Goal: Task Accomplishment & Management: Manage account settings

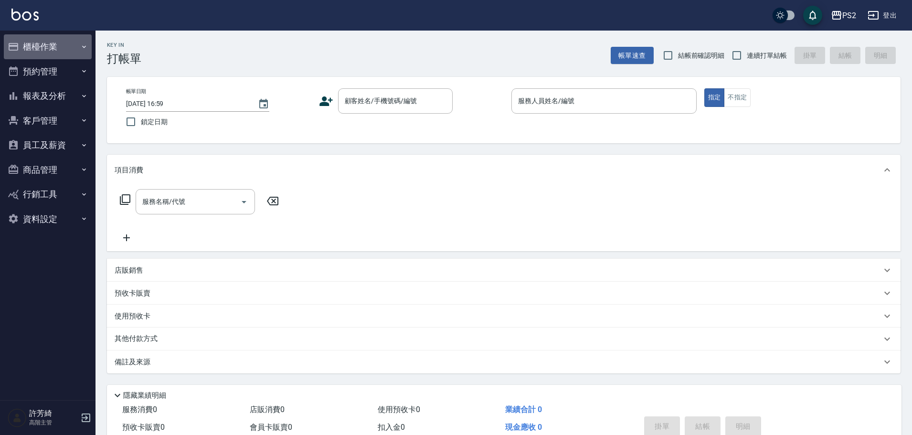
click at [56, 45] on button "櫃檯作業" at bounding box center [48, 46] width 88 height 25
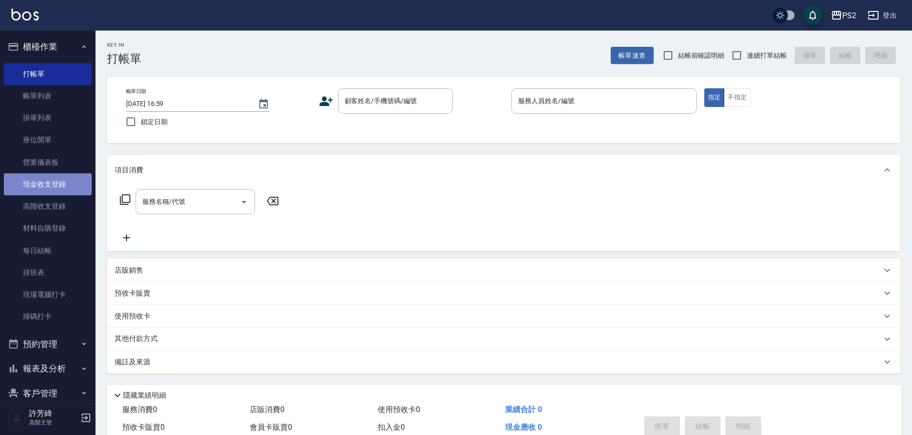
click at [65, 186] on link "現金收支登錄" at bounding box center [48, 184] width 88 height 22
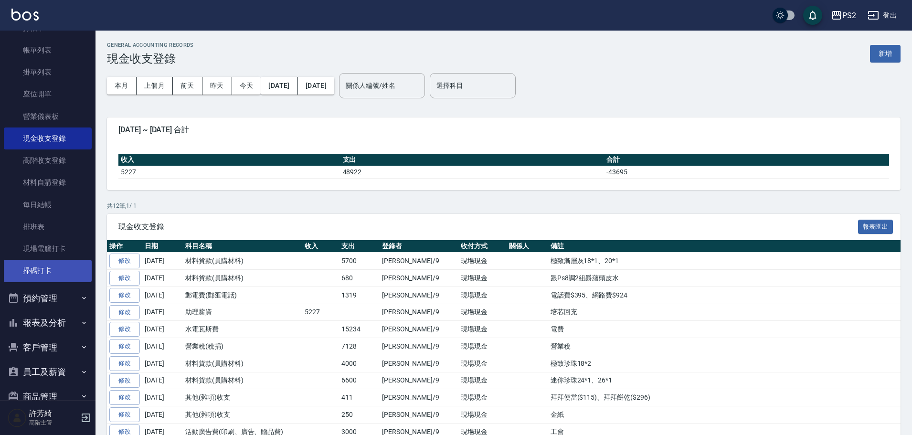
scroll to position [115, 0]
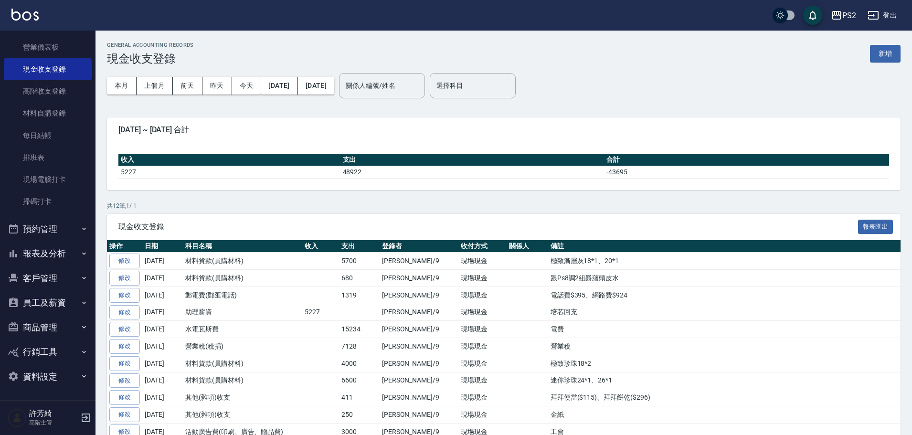
click at [51, 374] on button "資料設定" at bounding box center [48, 376] width 88 height 25
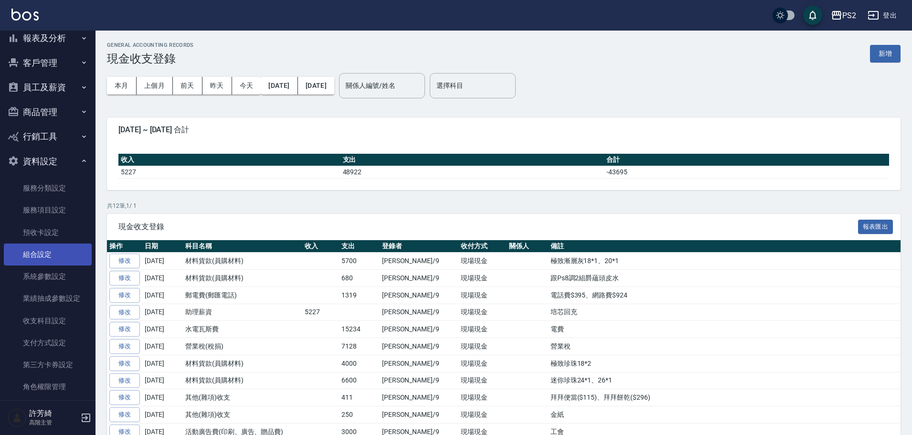
scroll to position [344, 0]
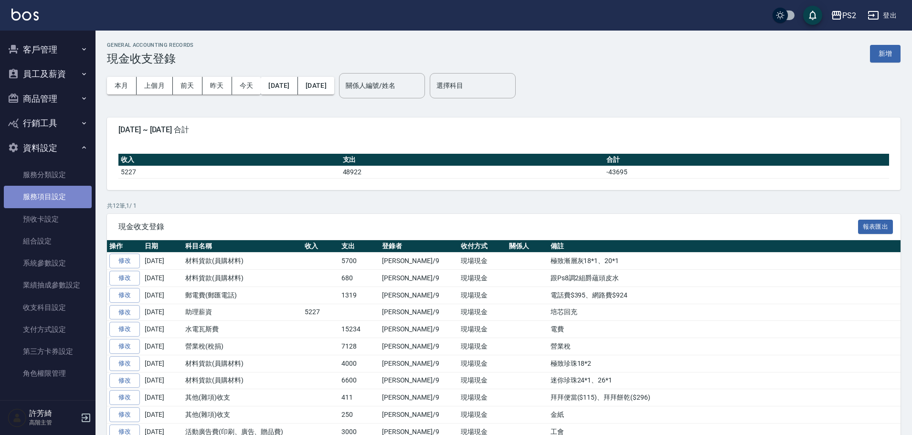
click at [51, 196] on link "服務項目設定" at bounding box center [48, 197] width 88 height 22
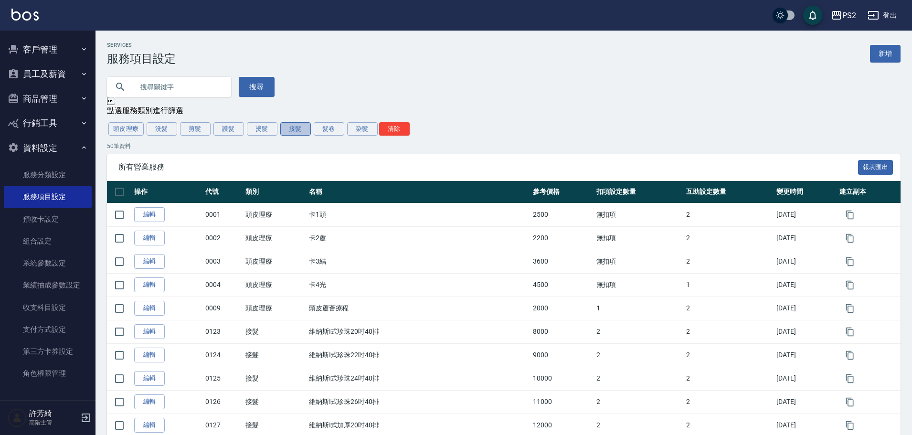
click at [291, 132] on button "接髮" at bounding box center [295, 128] width 31 height 13
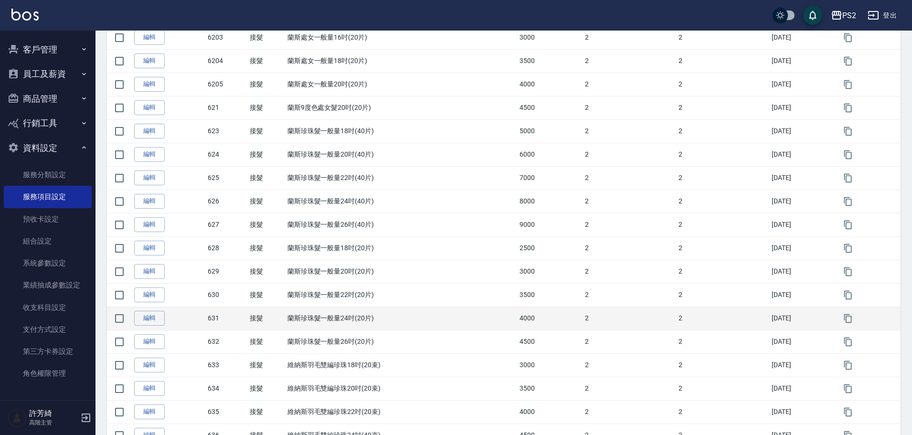
scroll to position [985, 0]
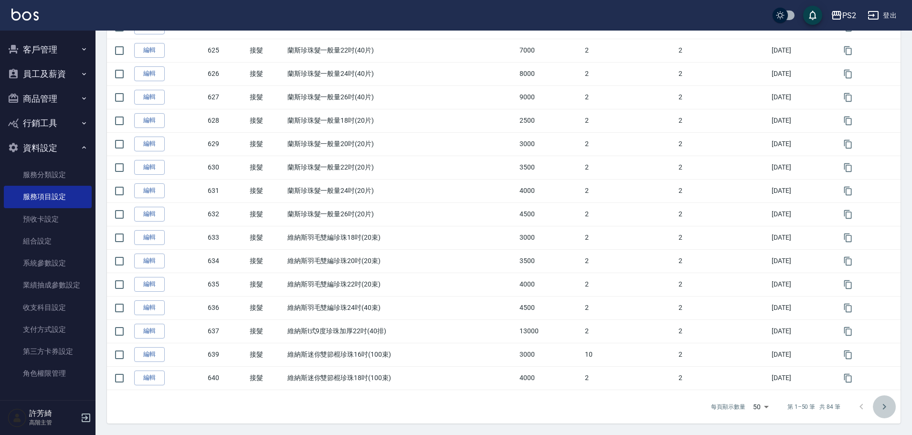
click at [889, 405] on icon "Go to next page" at bounding box center [883, 406] width 11 height 11
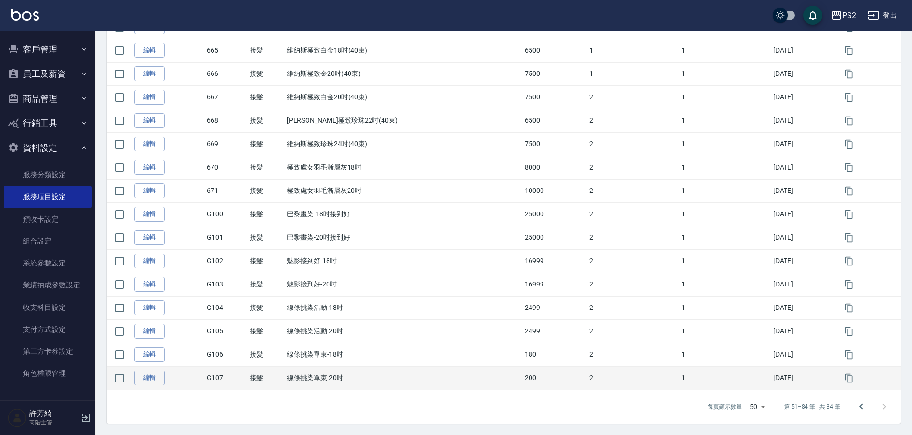
scroll to position [611, 0]
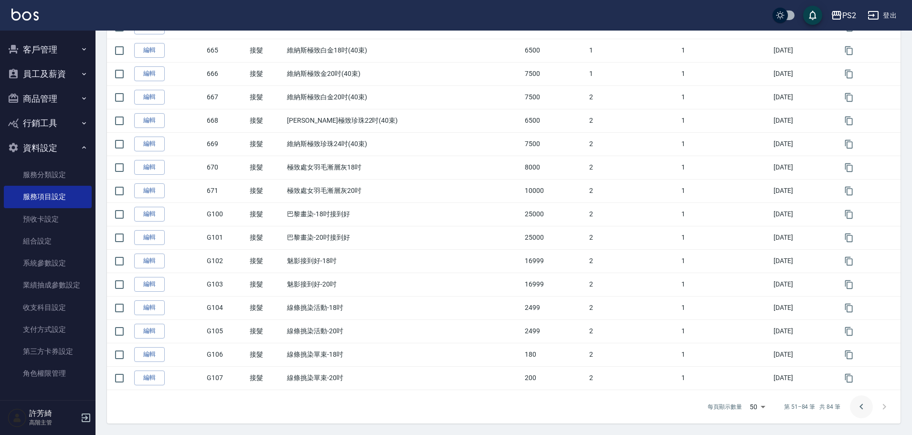
click at [860, 407] on icon "Go to previous page" at bounding box center [860, 406] width 3 height 6
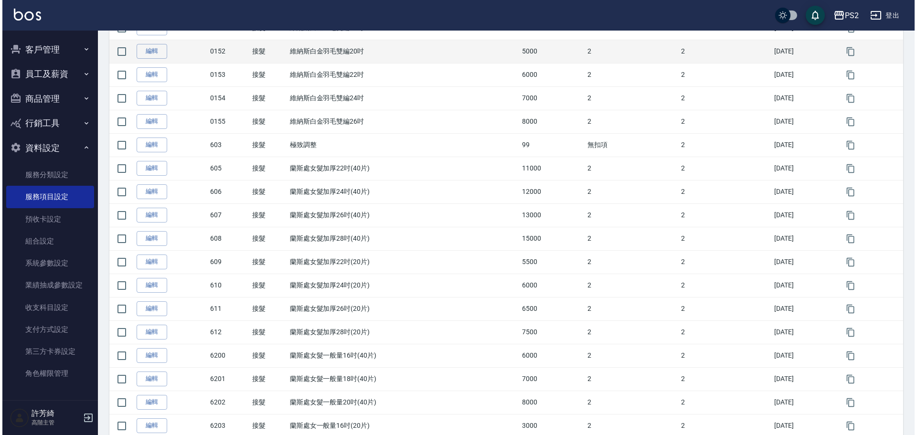
scroll to position [364, 0]
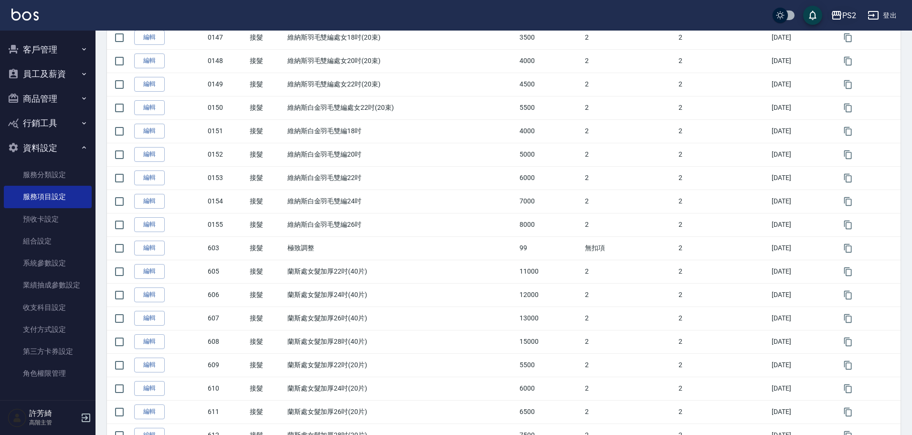
click at [845, 10] on div "PS2" at bounding box center [849, 16] width 14 height 12
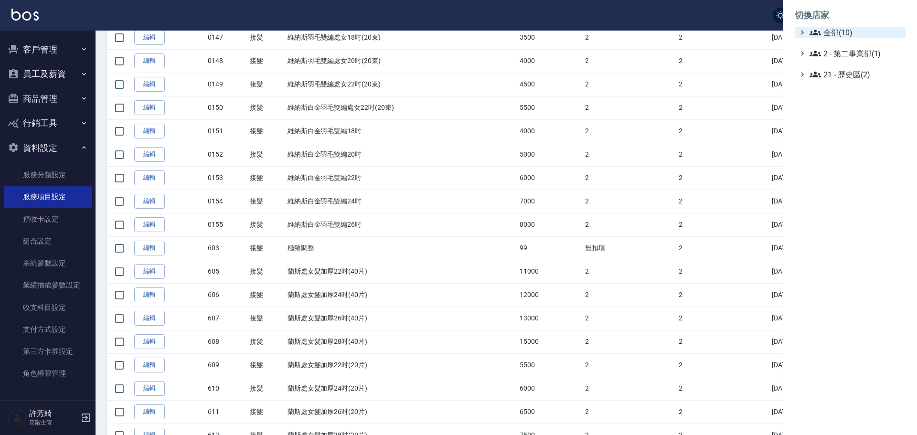
click at [848, 30] on span "全部(10)" at bounding box center [855, 32] width 92 height 11
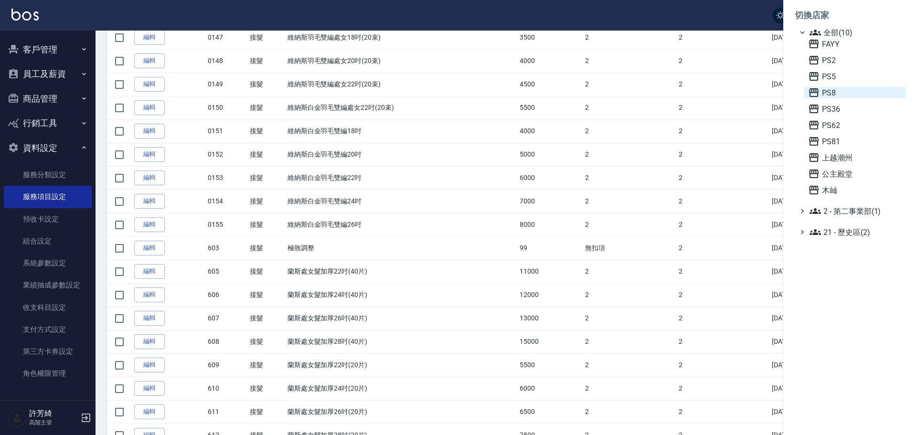
click at [831, 93] on span "PS8" at bounding box center [855, 92] width 94 height 11
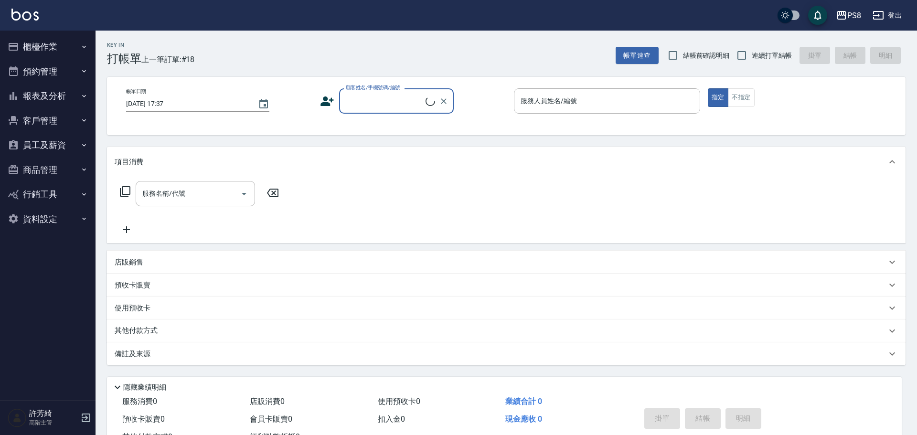
click at [36, 222] on button "資料設定" at bounding box center [48, 219] width 88 height 25
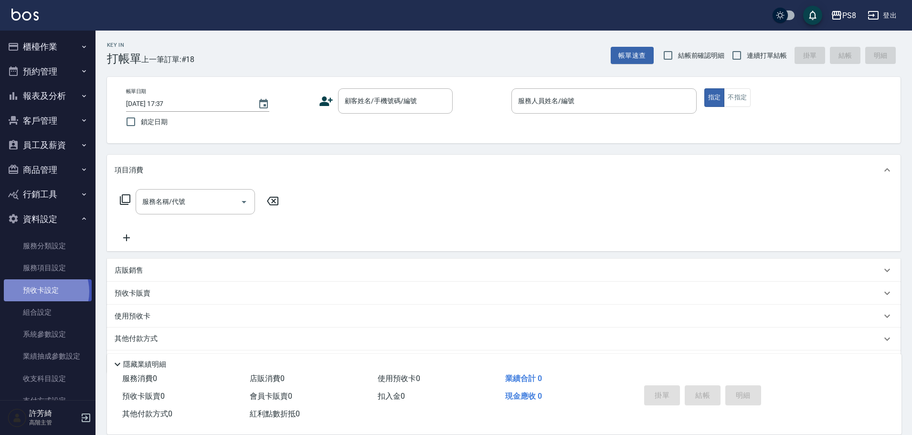
click at [40, 291] on link "預收卡設定" at bounding box center [48, 290] width 88 height 22
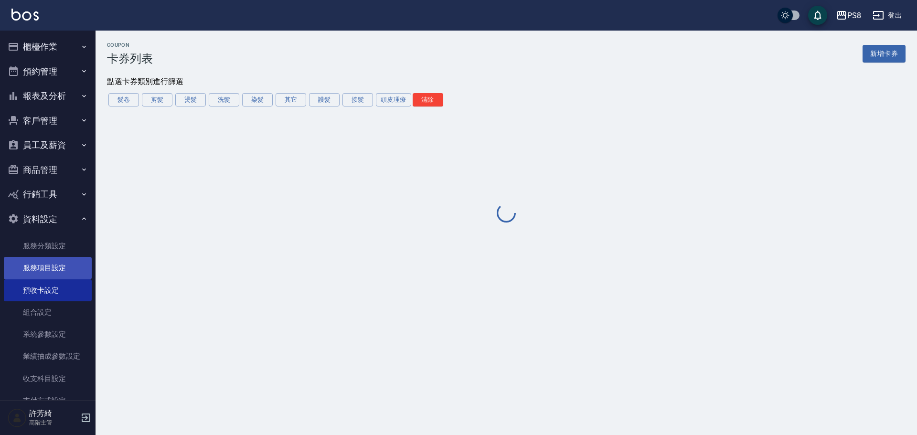
click at [45, 270] on link "服務項目設定" at bounding box center [48, 268] width 88 height 22
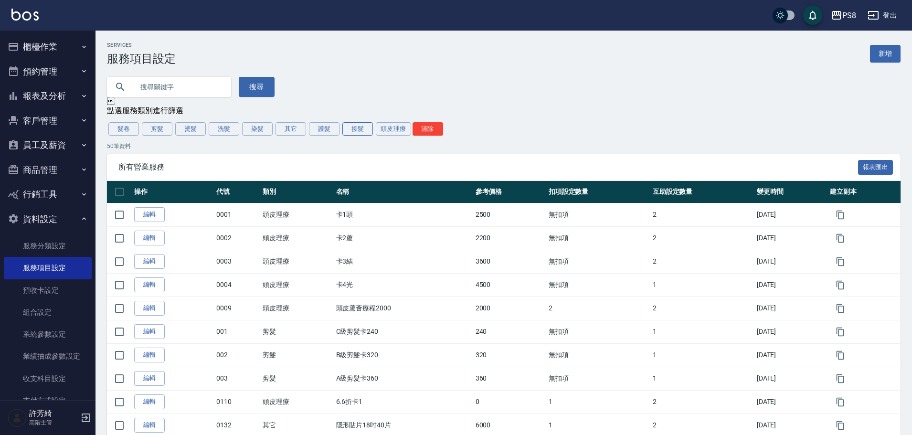
click at [353, 128] on button "接髮" at bounding box center [357, 128] width 31 height 13
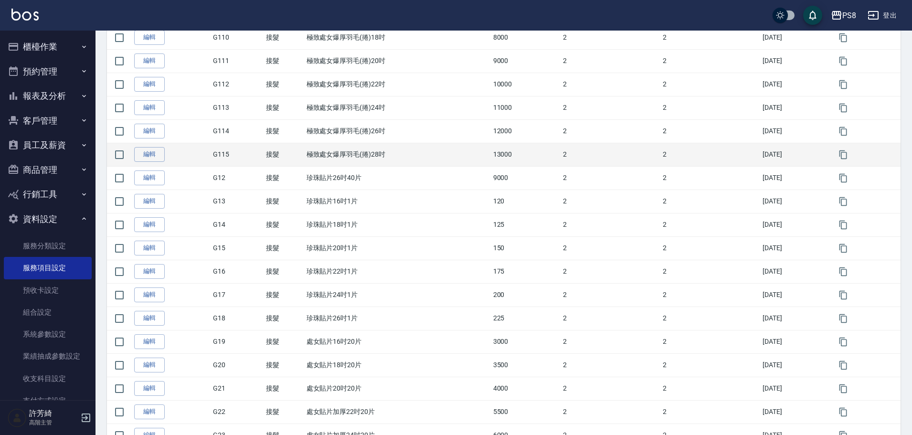
scroll to position [985, 0]
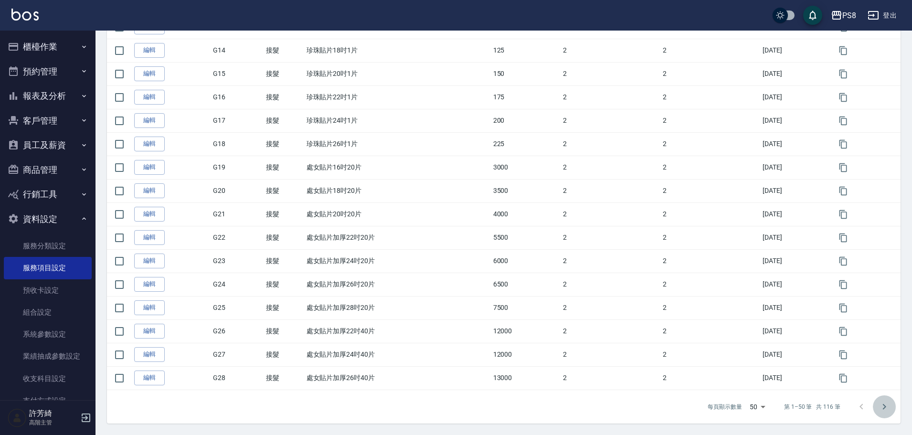
click at [886, 407] on icon "Go to next page" at bounding box center [883, 406] width 11 height 11
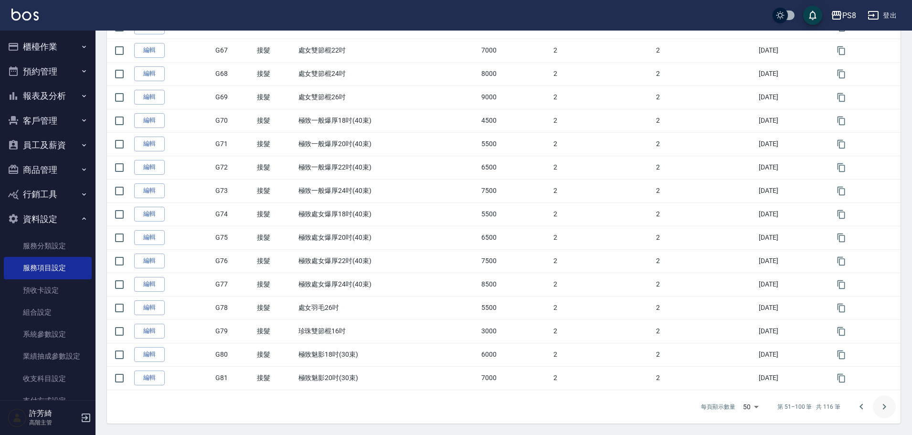
click at [883, 405] on icon "Go to next page" at bounding box center [883, 406] width 11 height 11
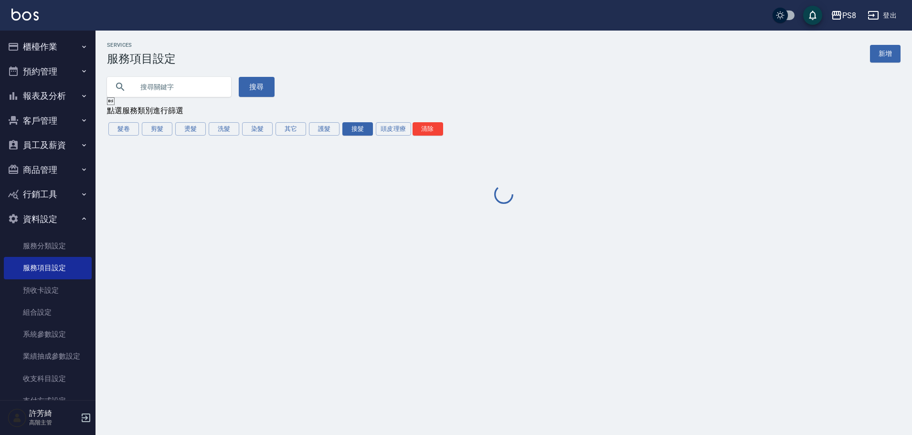
scroll to position [0, 0]
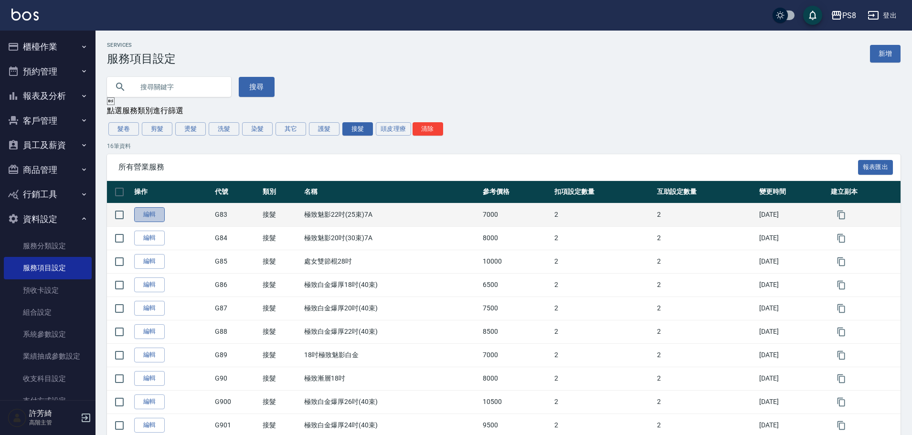
click at [136, 217] on link "編輯" at bounding box center [149, 214] width 31 height 15
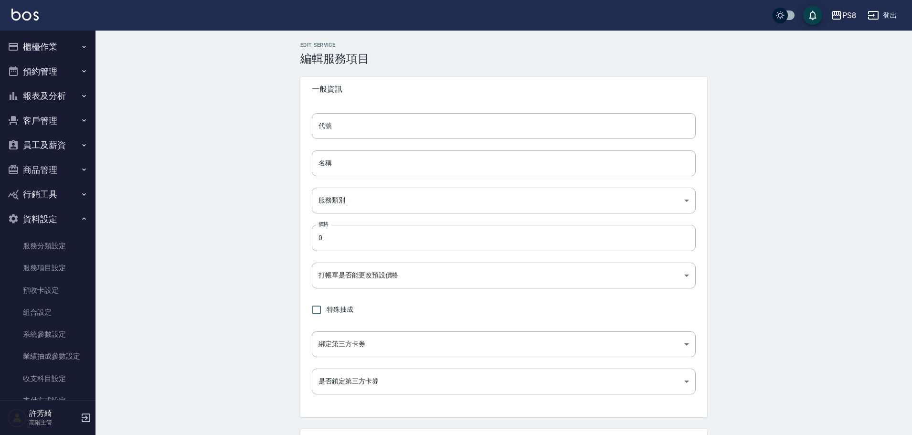
type input "G83"
type input "極致魅影22吋(25束)7A"
type input "63882a88-aaa3-4198-9667-477455fefee7"
type input "7000"
type input "FALSE"
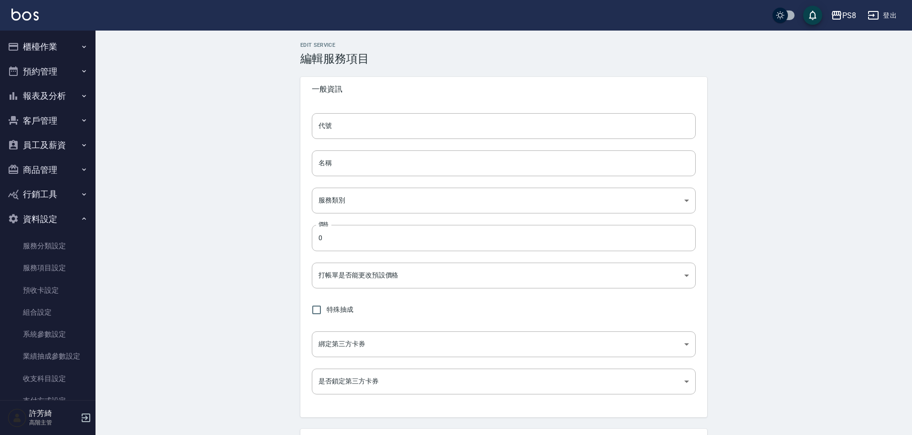
type input "none"
type input "UNSET"
type input "onSalary"
type input "洗"
type input "1"
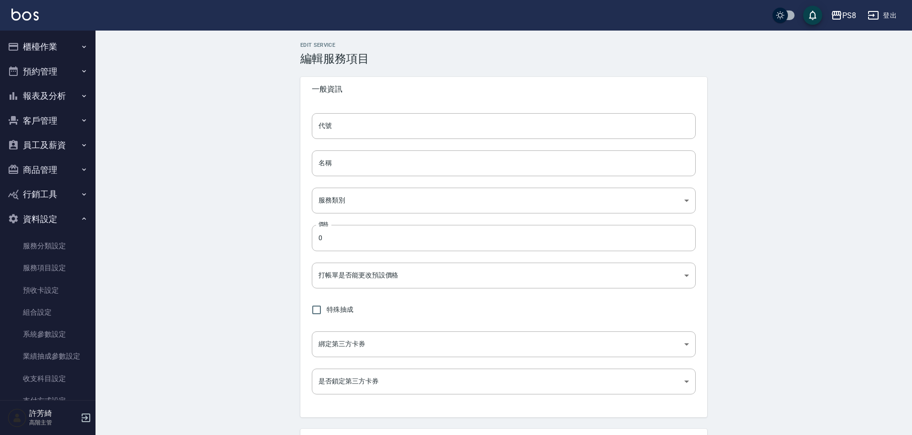
type input "點數"
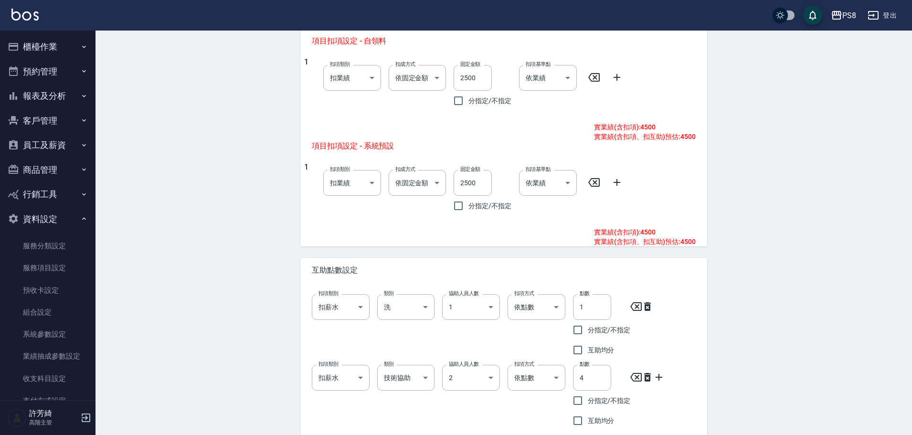
scroll to position [357, 0]
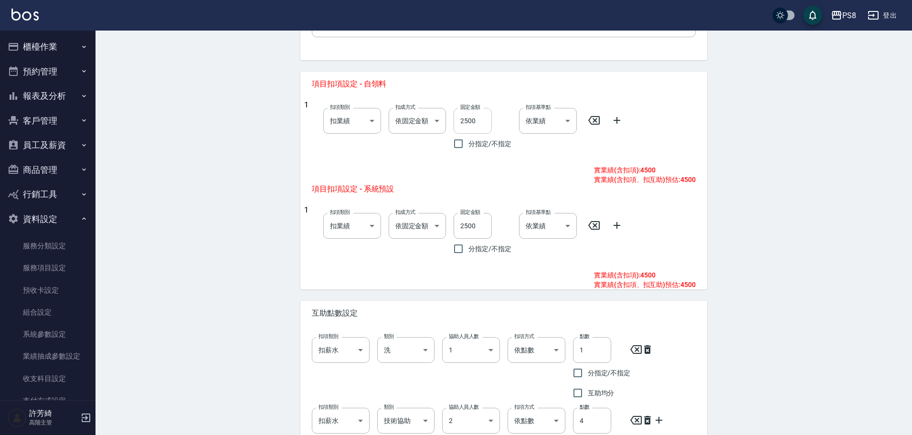
click at [468, 120] on input "2500" at bounding box center [473, 121] width 38 height 26
click at [465, 119] on input "2500" at bounding box center [473, 121] width 38 height 26
type input "2800"
click at [463, 226] on input "2500" at bounding box center [473, 226] width 38 height 26
type input "2800"
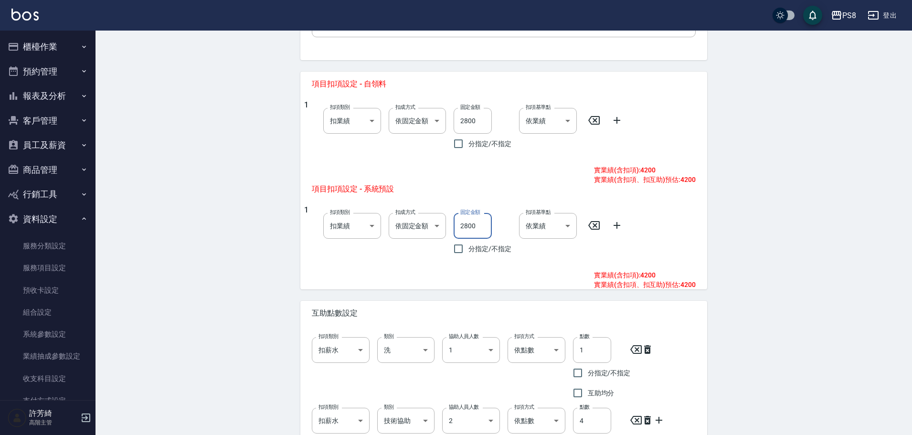
scroll to position [453, 0]
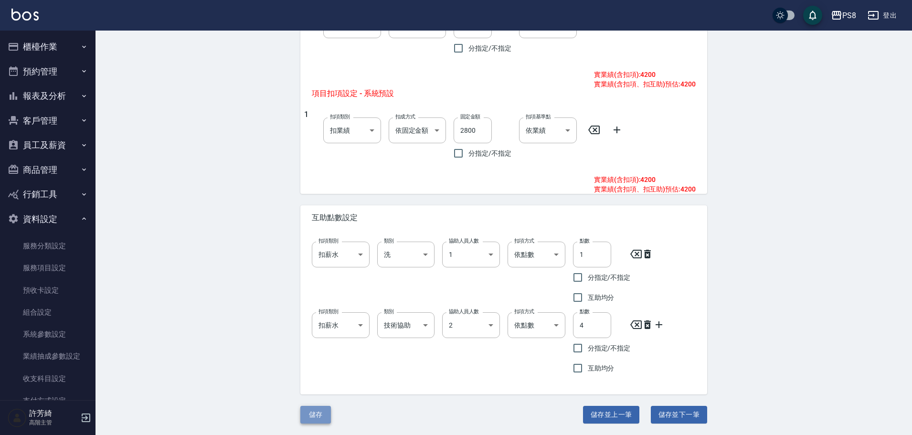
click at [314, 415] on button "儲存" at bounding box center [315, 415] width 31 height 18
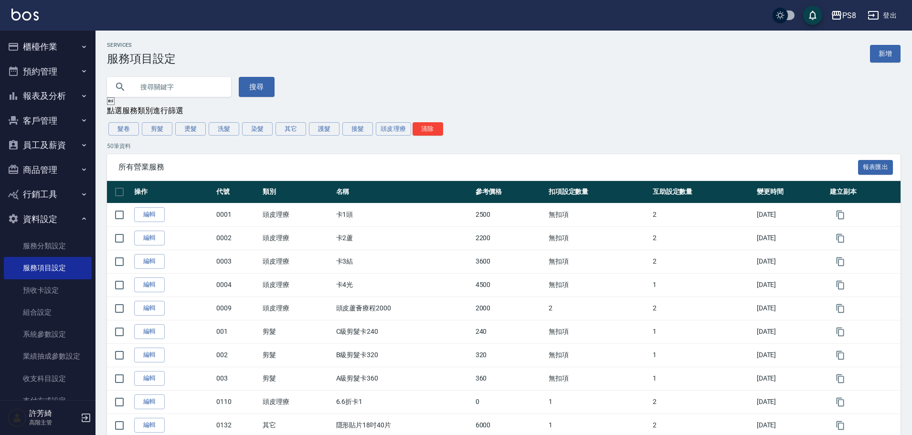
click at [36, 39] on button "櫃檯作業" at bounding box center [48, 46] width 88 height 25
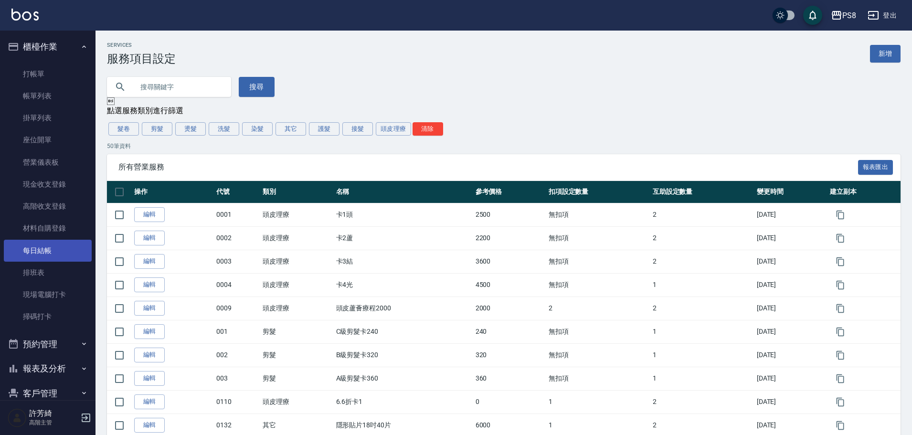
click at [55, 251] on link "每日結帳" at bounding box center [48, 251] width 88 height 22
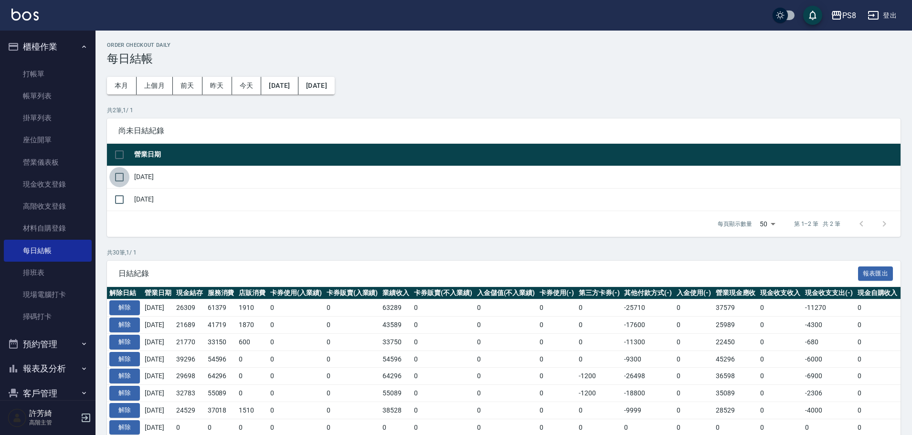
click at [121, 178] on input "checkbox" at bounding box center [119, 177] width 20 height 20
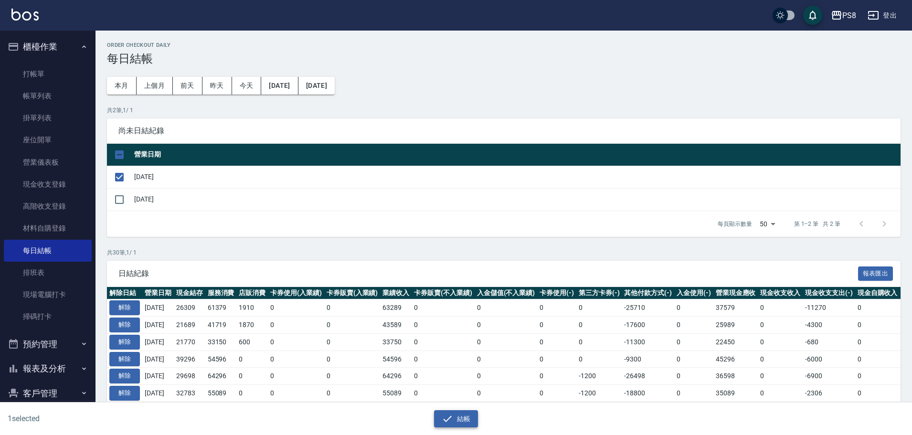
click at [456, 417] on button "結帳" at bounding box center [456, 419] width 44 height 18
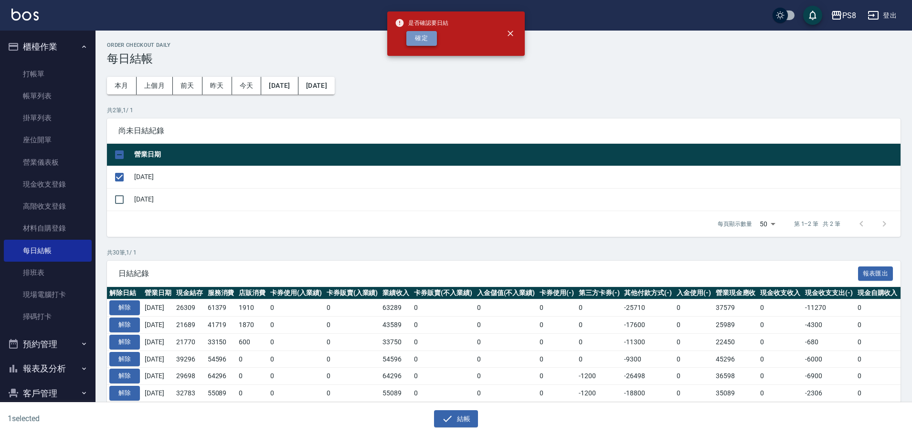
click at [417, 43] on button "確定" at bounding box center [421, 38] width 31 height 15
checkbox input "false"
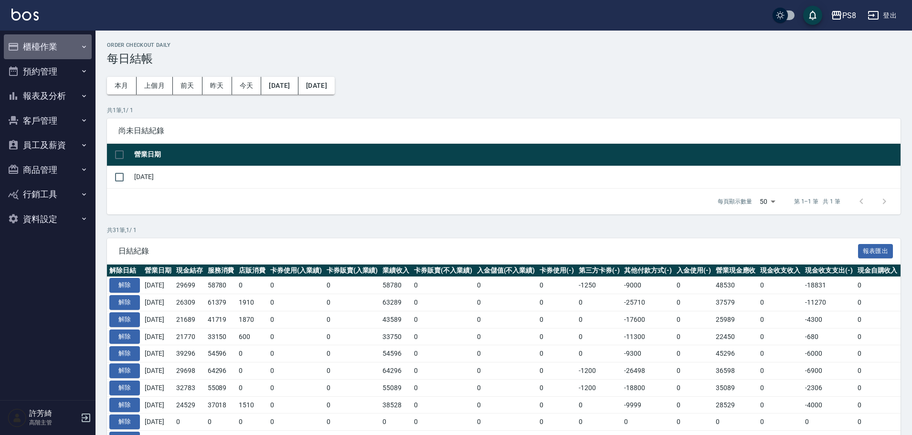
click at [30, 44] on button "櫃檯作業" at bounding box center [48, 46] width 88 height 25
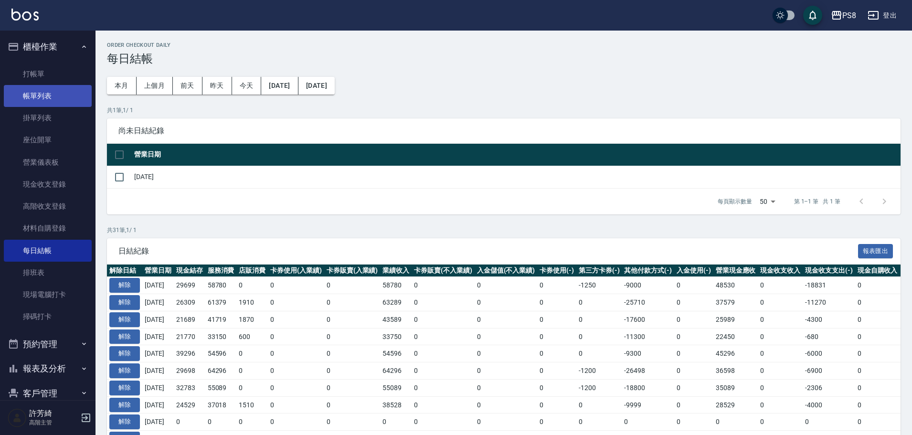
click at [38, 97] on link "帳單列表" at bounding box center [48, 96] width 88 height 22
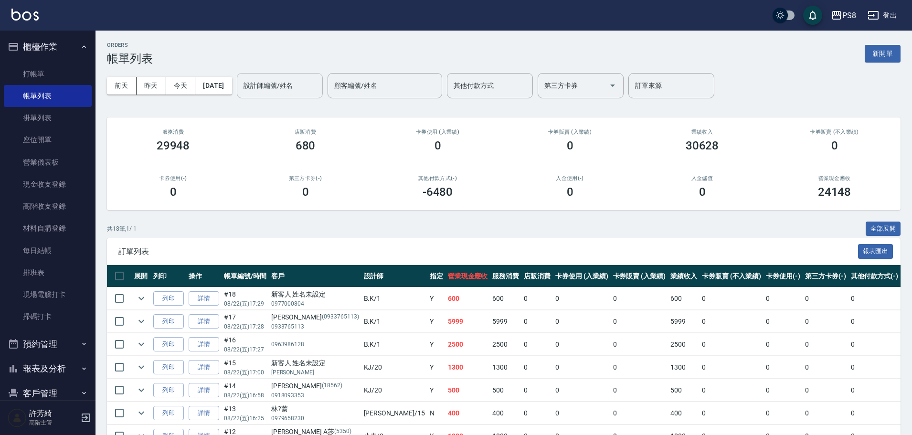
click at [154, 88] on button "昨天" at bounding box center [152, 86] width 30 height 18
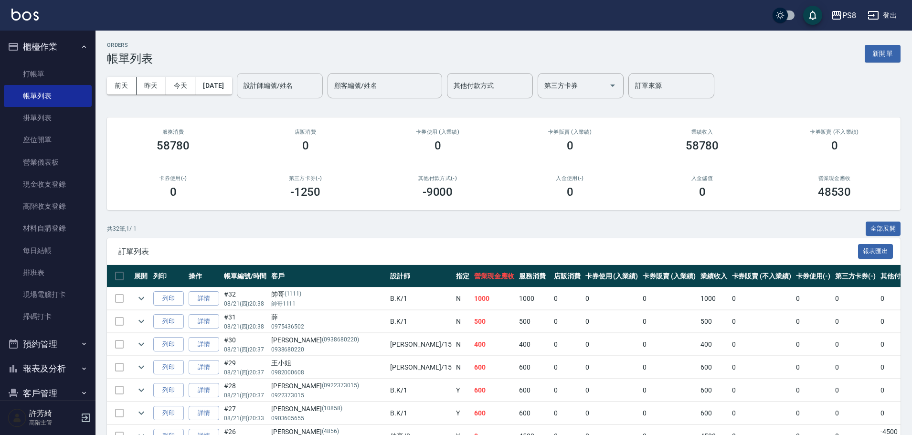
click at [300, 76] on div "設計師編號/姓名" at bounding box center [280, 85] width 86 height 25
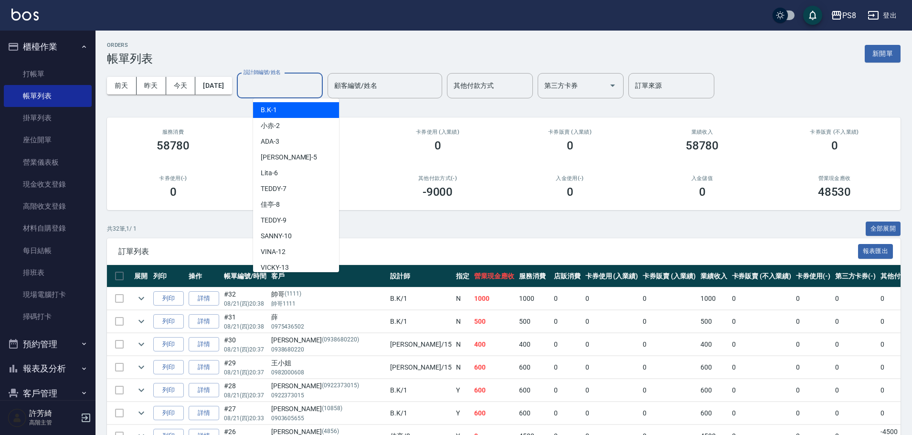
click at [301, 110] on div "B.K -1" at bounding box center [296, 110] width 86 height 16
type input "B.K-1"
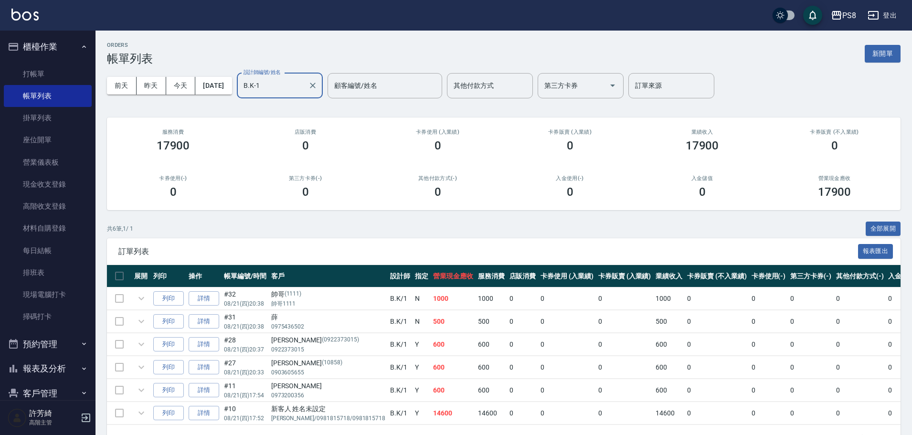
scroll to position [34, 0]
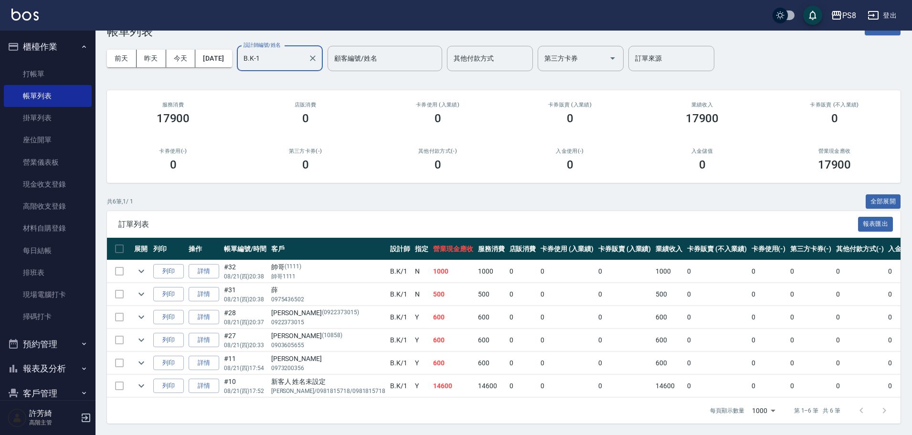
drag, startPoint x: 201, startPoint y: 377, endPoint x: 201, endPoint y: 372, distance: 5.3
click at [201, 379] on link "詳情" at bounding box center [204, 386] width 31 height 15
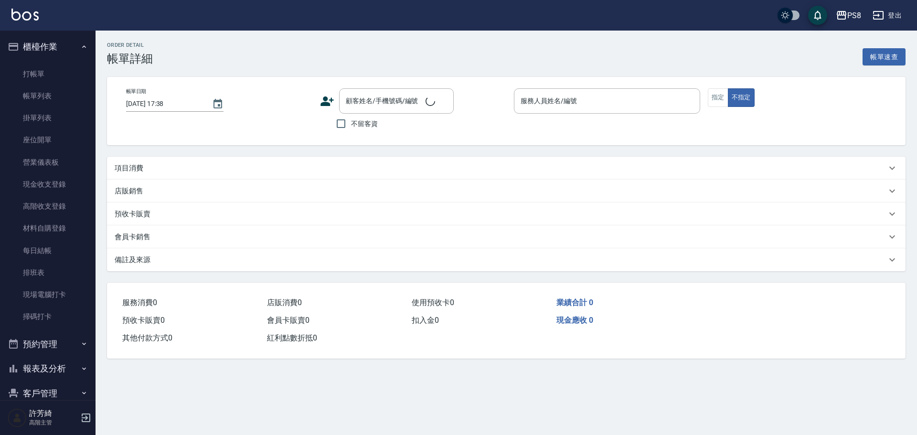
type input "[DATE] 17:52"
type input "B.K-1"
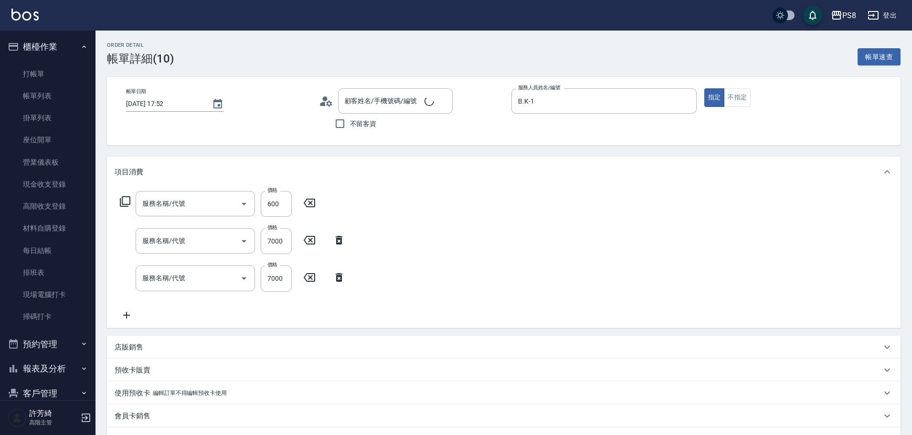
type input "拆接(655)"
type input "極致魅影22吋(25束)7A(G83)"
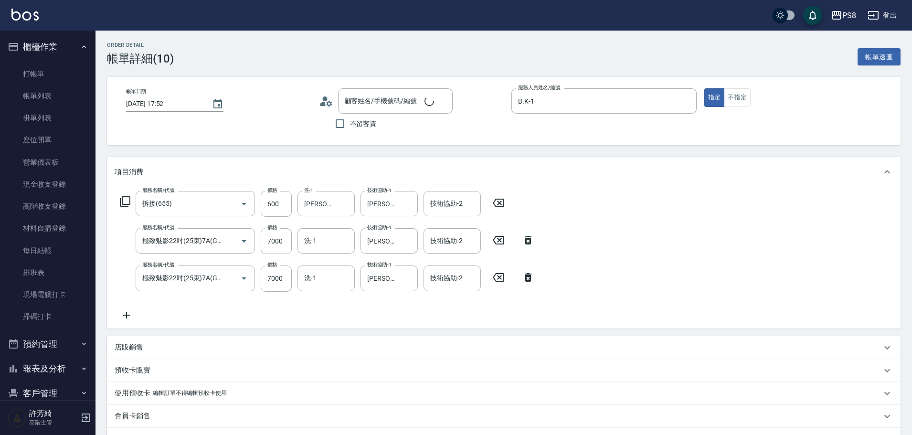
scroll to position [142, 0]
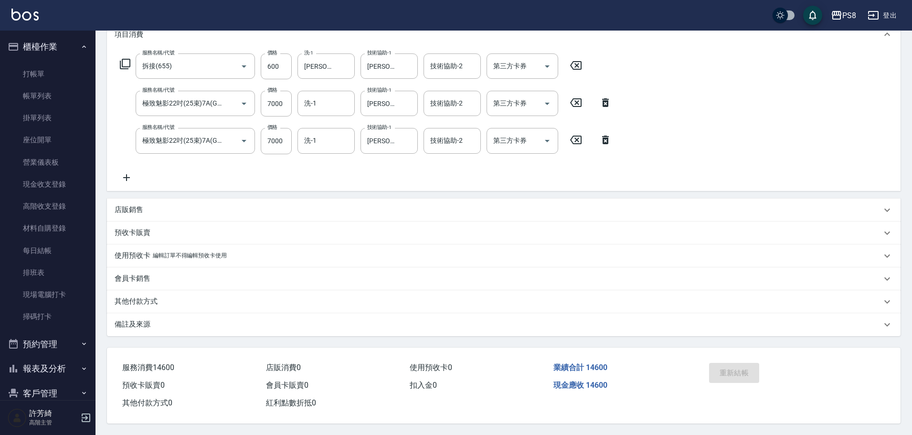
type input "新客人 姓名未設定/[PERSON_NAME]/0981815718/0981815718/null"
click at [48, 248] on link "每日結帳" at bounding box center [48, 251] width 88 height 22
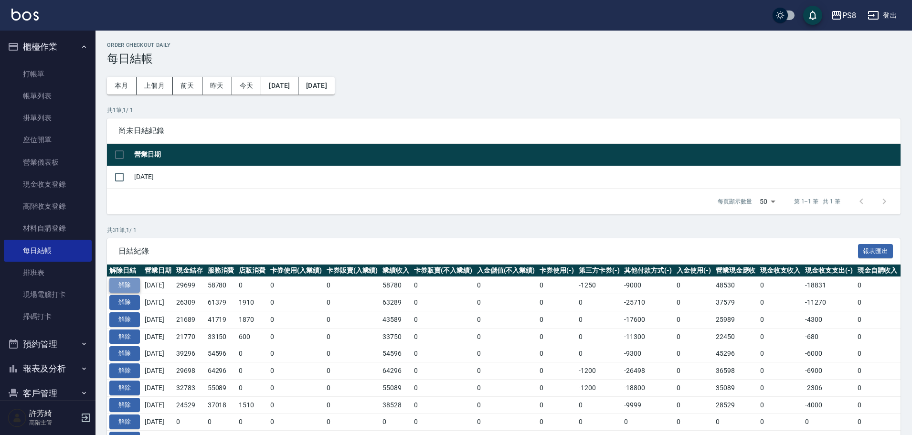
click at [124, 287] on button "解除" at bounding box center [124, 285] width 31 height 15
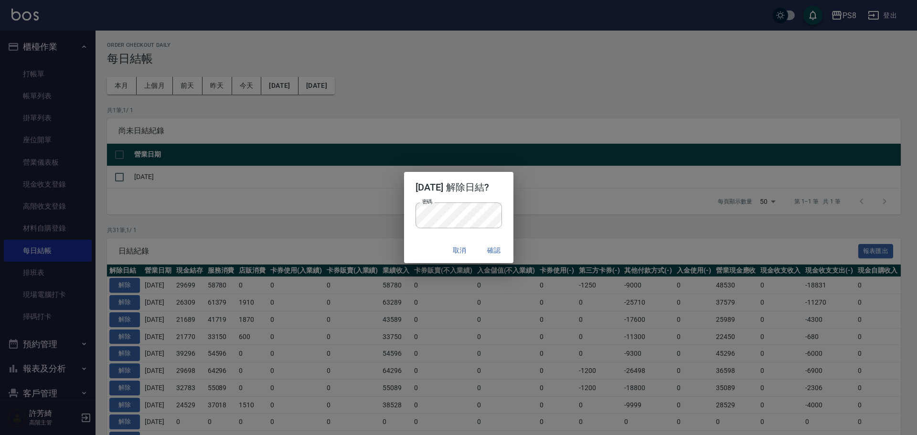
click at [424, 244] on div "取消 確認" at bounding box center [458, 250] width 109 height 25
click at [497, 248] on button "確認" at bounding box center [494, 251] width 31 height 18
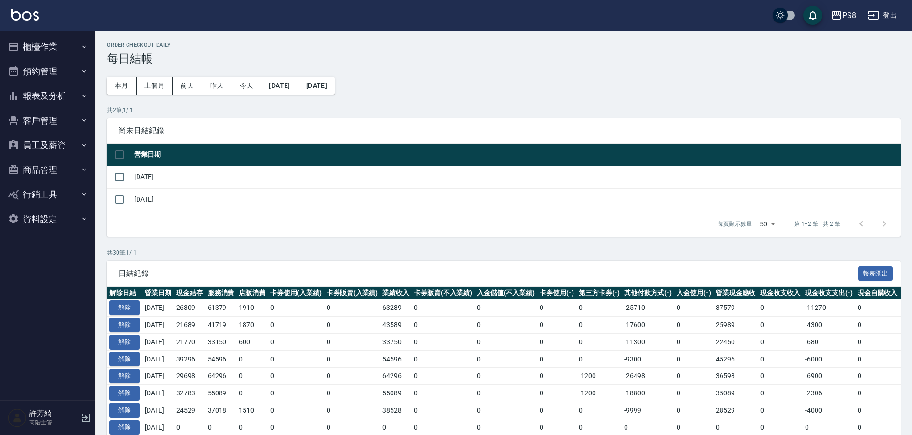
drag, startPoint x: 50, startPoint y: 41, endPoint x: 45, endPoint y: 57, distance: 16.3
click at [50, 41] on button "櫃檯作業" at bounding box center [48, 46] width 88 height 25
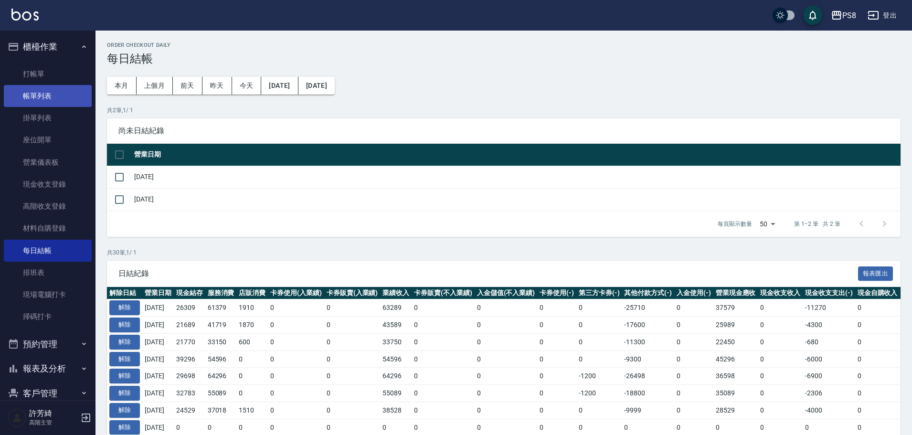
click at [36, 94] on link "帳單列表" at bounding box center [48, 96] width 88 height 22
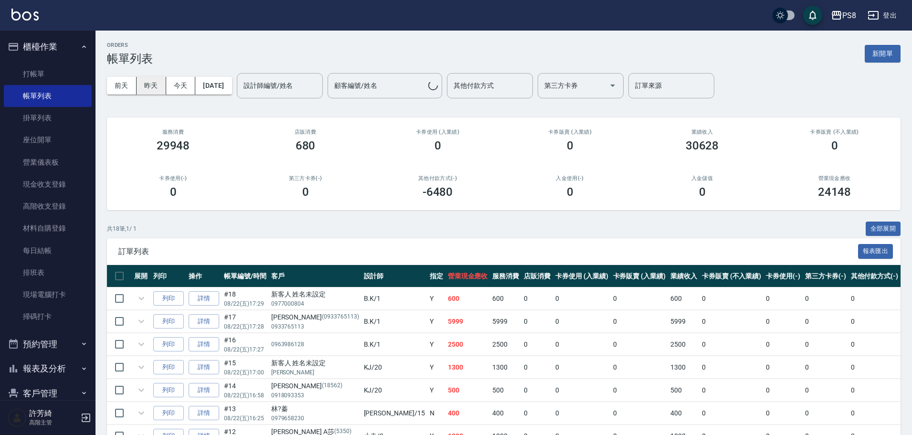
click at [150, 82] on button "昨天" at bounding box center [152, 86] width 30 height 18
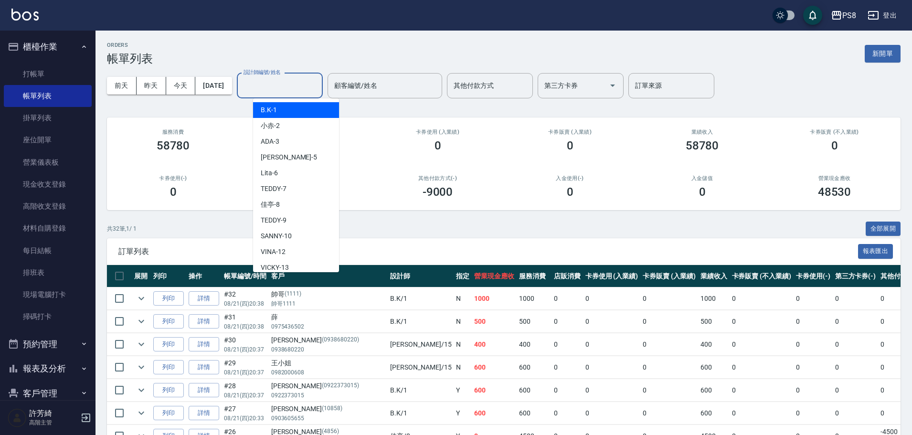
click at [280, 89] on input "設計師編號/姓名" at bounding box center [279, 85] width 77 height 17
click at [287, 107] on div "B.K -1" at bounding box center [296, 110] width 86 height 16
type input "B.K-1"
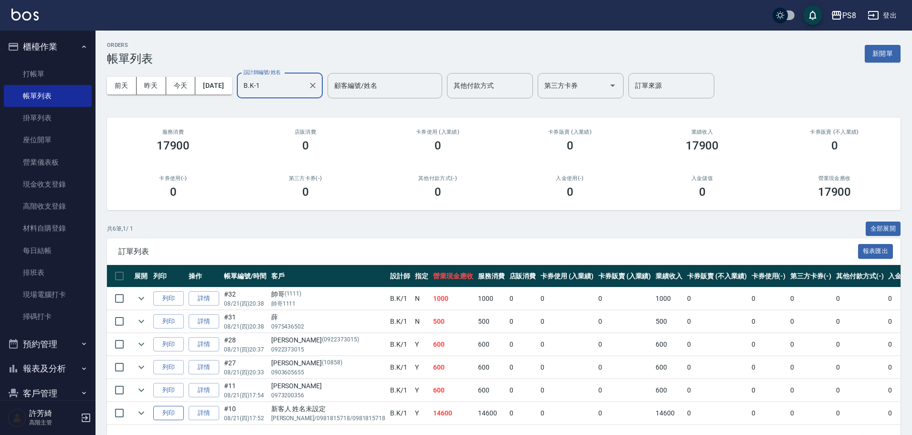
scroll to position [34, 0]
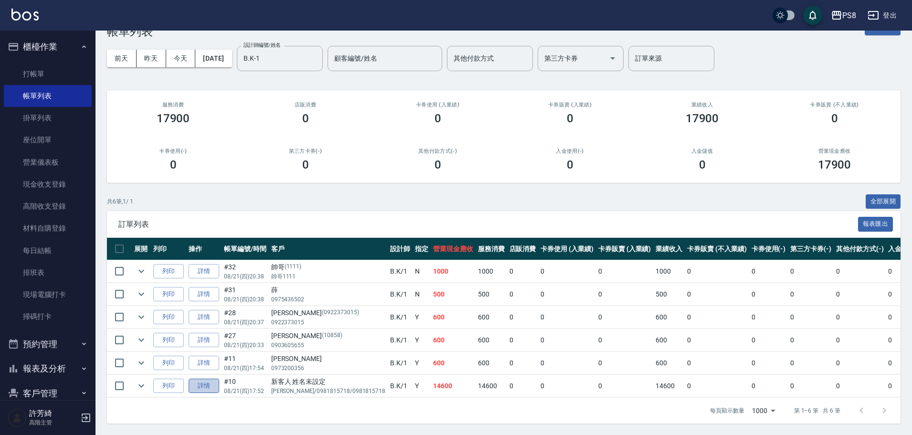
click at [195, 379] on link "詳情" at bounding box center [204, 386] width 31 height 15
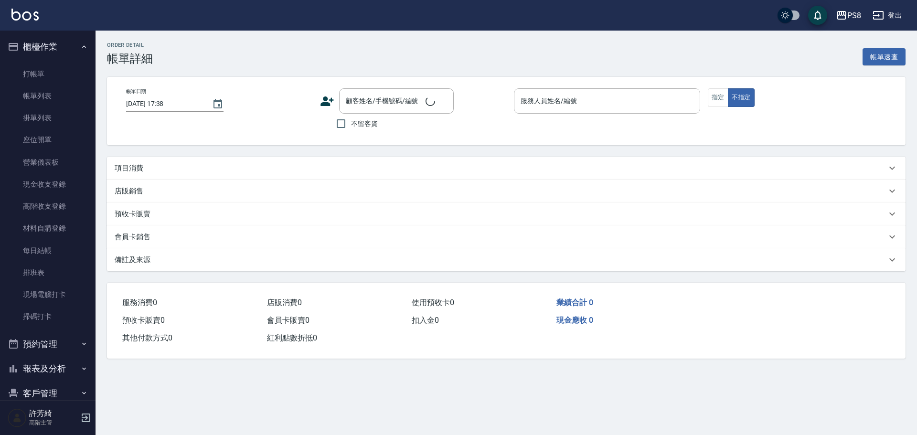
type input "[DATE] 17:52"
type input "B.K-1"
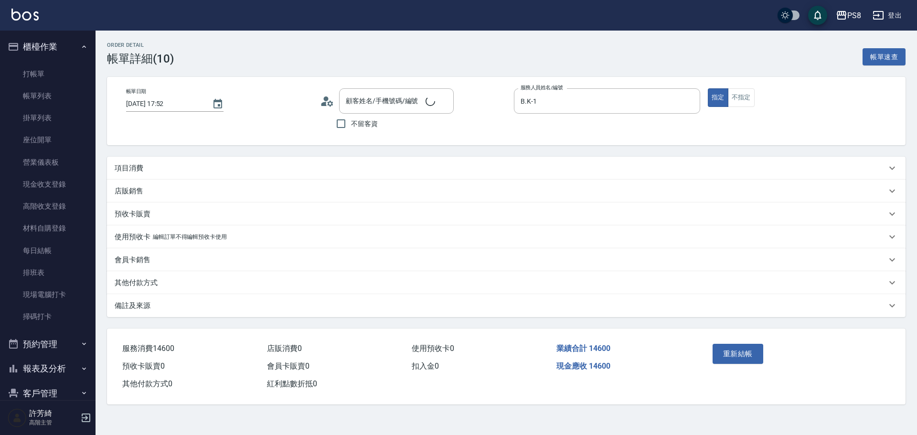
type input "新客人 姓名未設定/[PERSON_NAME]/0981815718/0981815718/null"
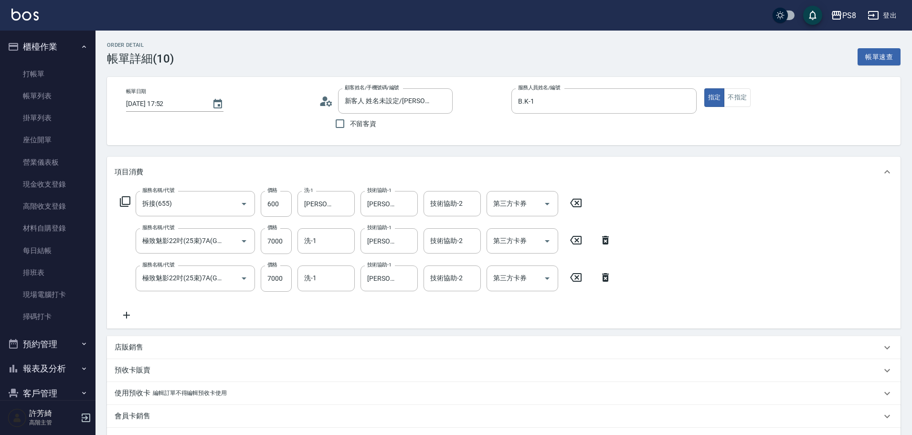
type input "拆接(655)"
type input "極致魅影22吋(25束)7A(G83)"
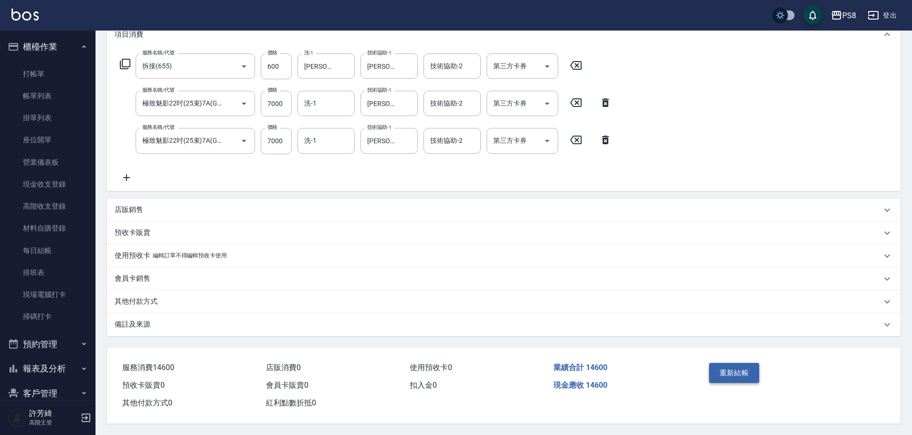
click at [738, 368] on button "重新結帳" at bounding box center [734, 373] width 51 height 20
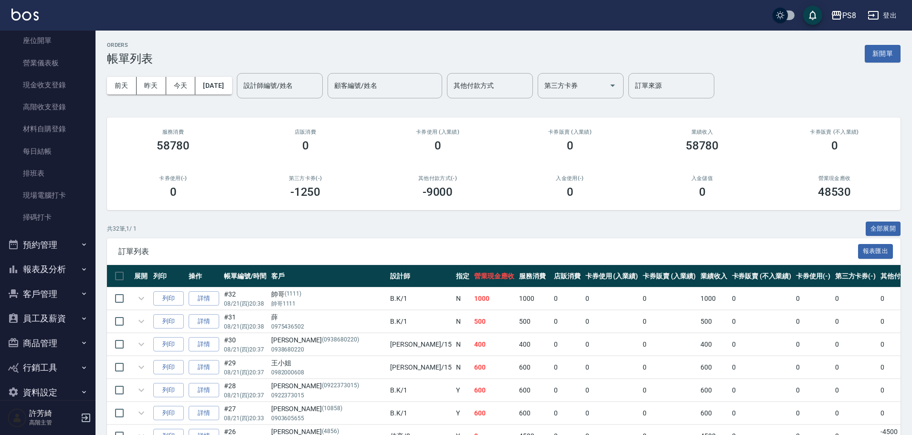
scroll to position [115, 0]
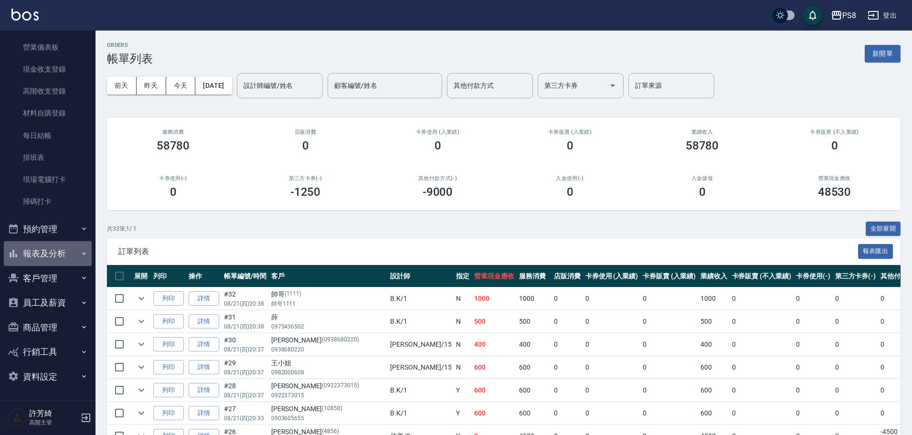
click at [49, 247] on button "報表及分析" at bounding box center [48, 253] width 88 height 25
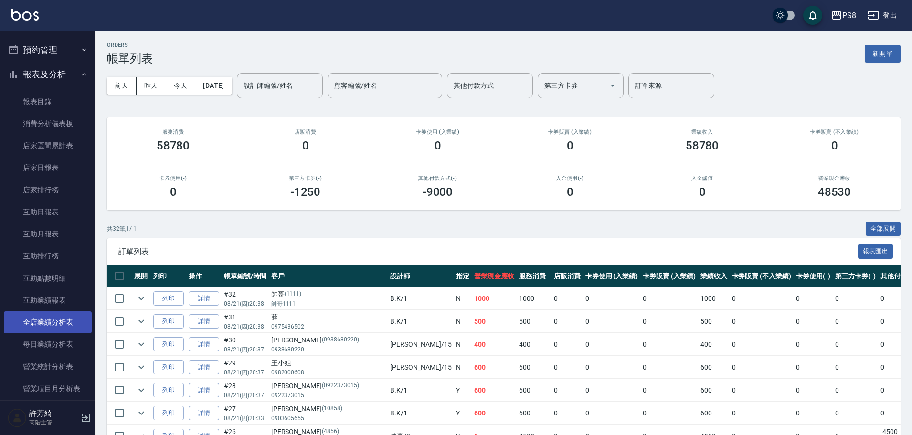
scroll to position [306, 0]
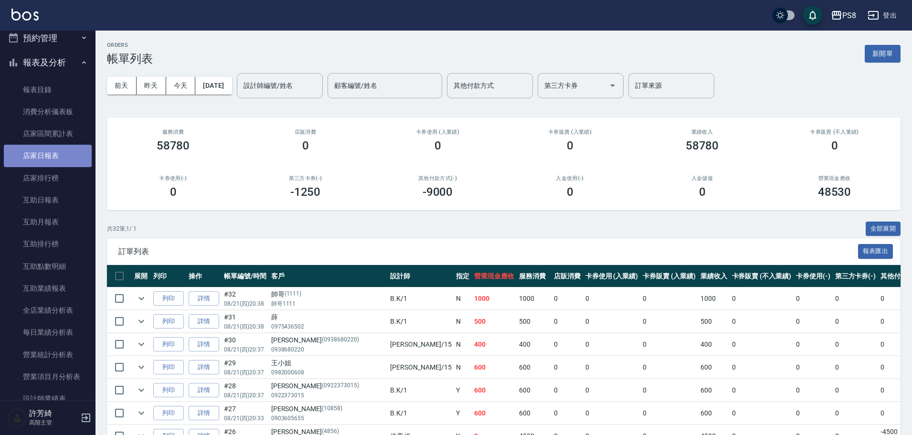
click at [54, 155] on link "店家日報表" at bounding box center [48, 156] width 88 height 22
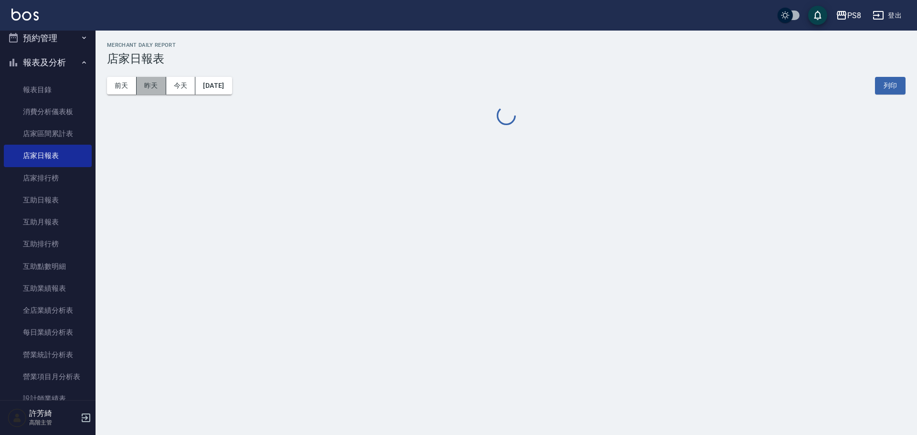
click at [147, 84] on button "昨天" at bounding box center [152, 86] width 30 height 18
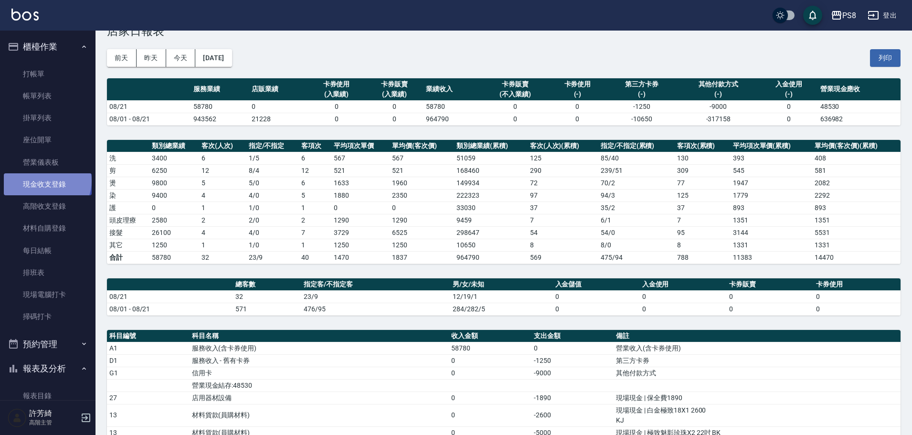
click at [46, 181] on link "現金收支登錄" at bounding box center [48, 184] width 88 height 22
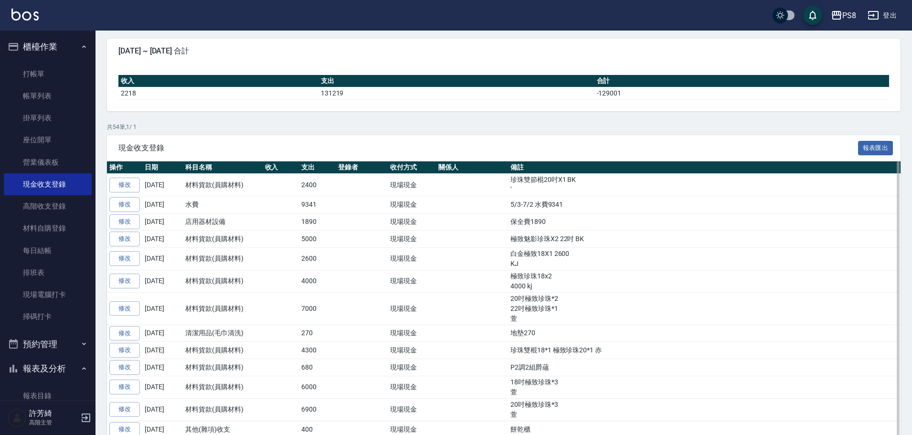
scroll to position [95, 0]
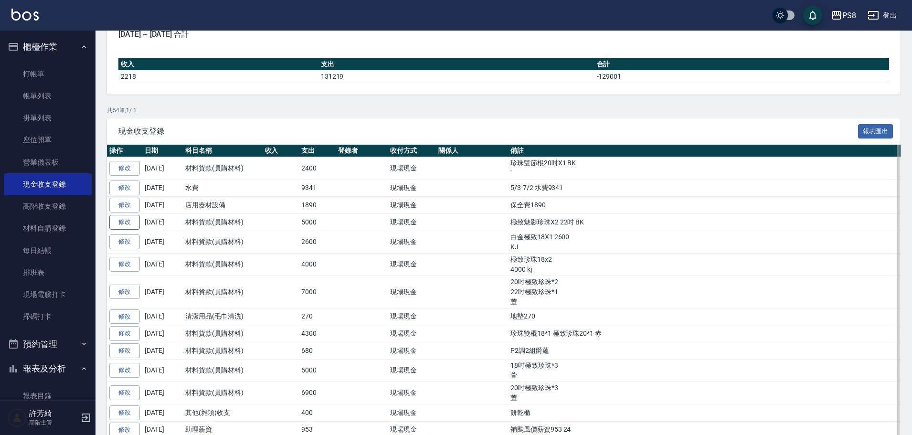
click at [129, 222] on link "修改" at bounding box center [124, 222] width 31 height 15
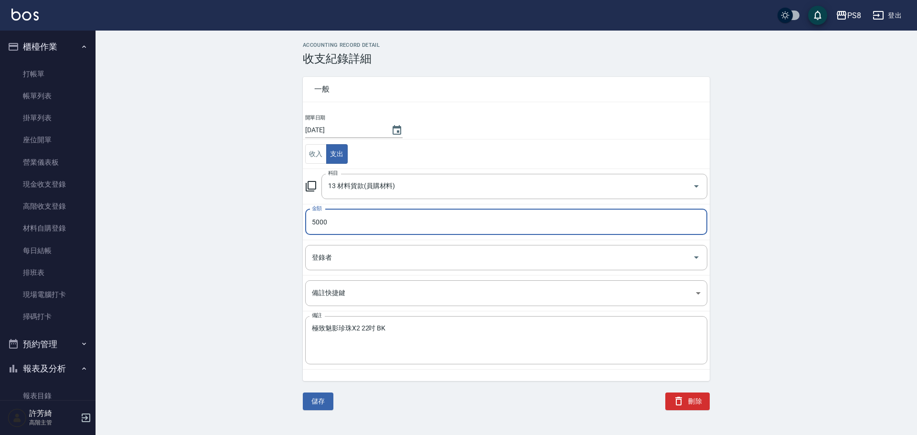
click at [335, 221] on input "5000" at bounding box center [506, 222] width 402 height 26
type input "5600"
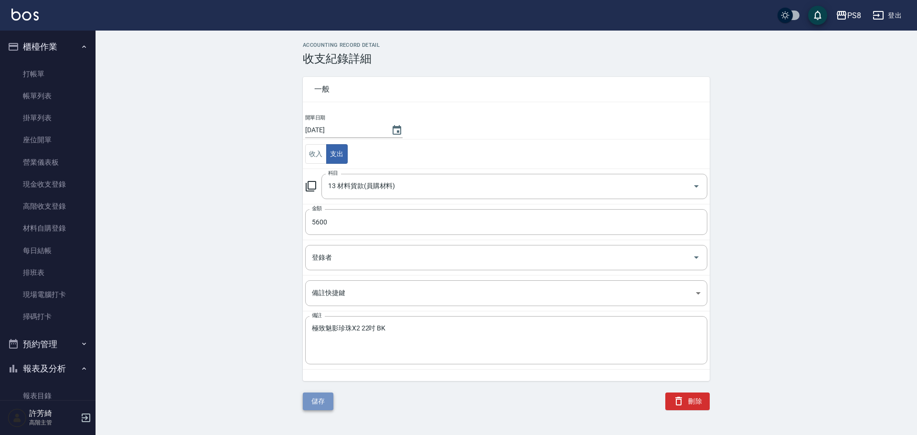
click at [321, 401] on button "儲存" at bounding box center [318, 401] width 31 height 18
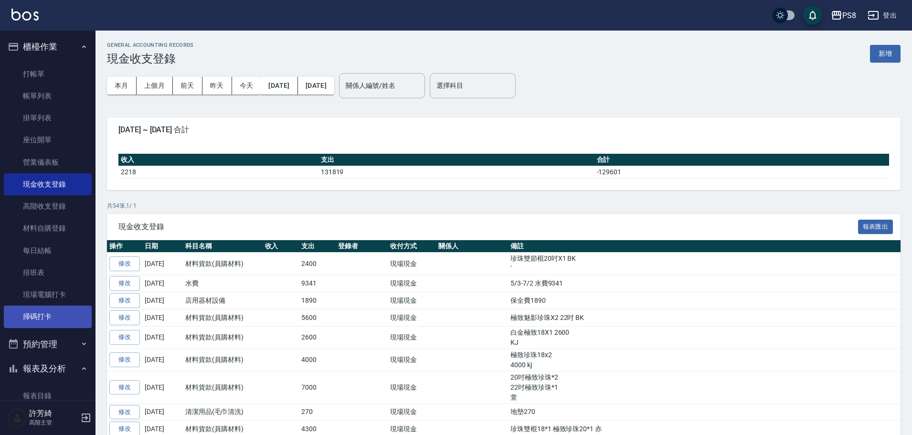
scroll to position [286, 0]
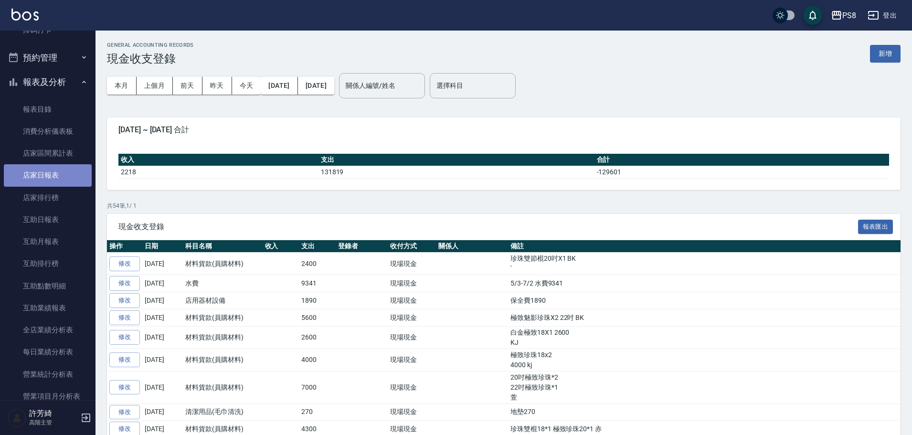
click at [57, 179] on link "店家日報表" at bounding box center [48, 175] width 88 height 22
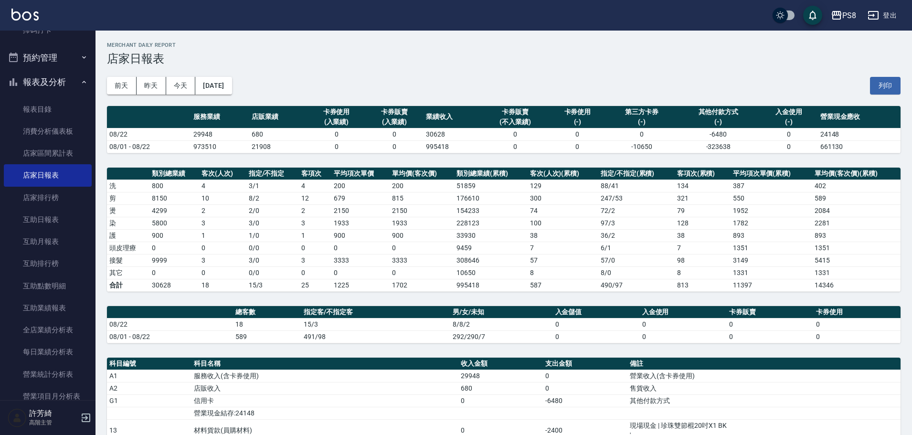
click at [232, 86] on button "[DATE]" at bounding box center [213, 86] width 36 height 18
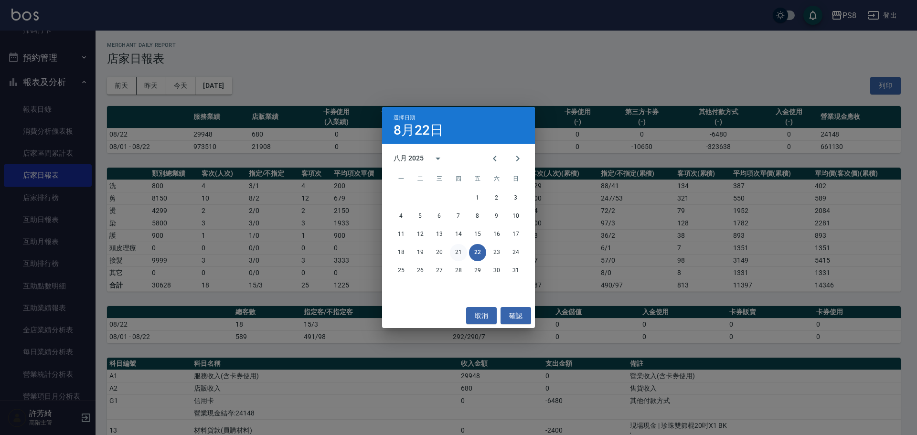
click at [463, 249] on button "21" at bounding box center [458, 252] width 17 height 17
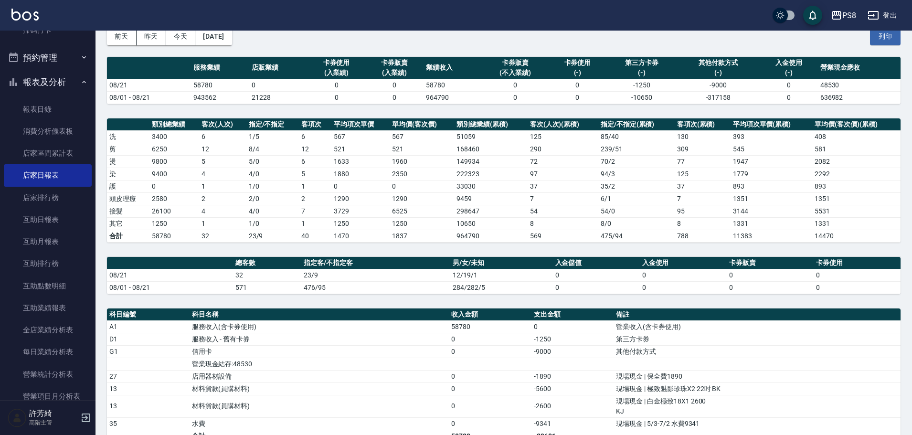
scroll to position [191, 0]
